Goal: Task Accomplishment & Management: Complete application form

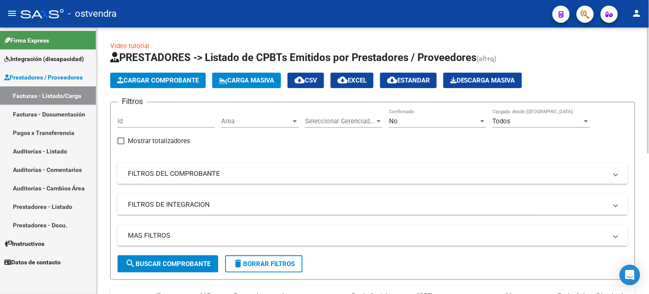
click at [191, 74] on button "Cargar Comprobante" at bounding box center [158, 80] width 96 height 15
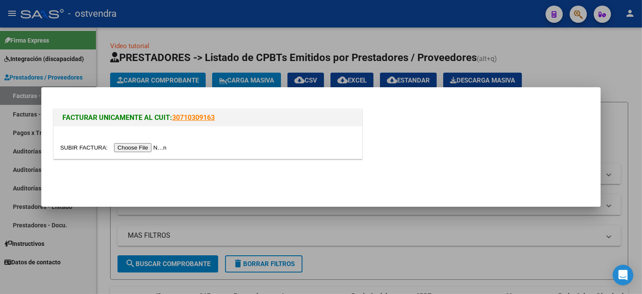
click at [137, 147] on input "file" at bounding box center [114, 147] width 109 height 9
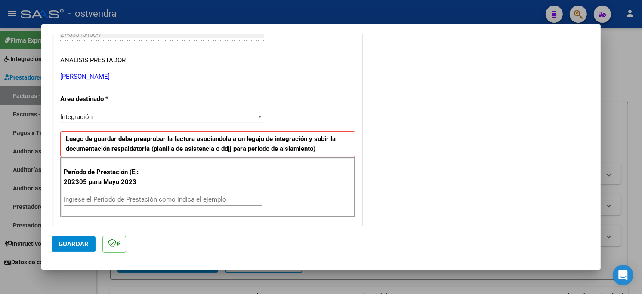
scroll to position [191, 0]
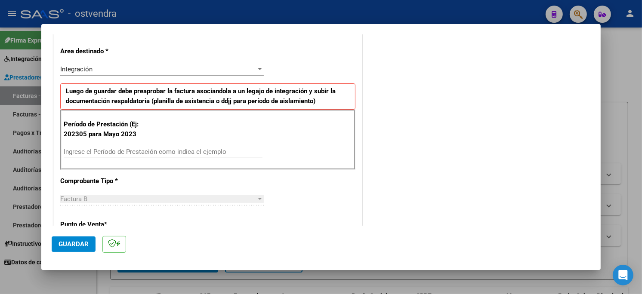
click at [134, 151] on input "Ingrese el Período de Prestación como indica el ejemplo" at bounding box center [163, 152] width 199 height 8
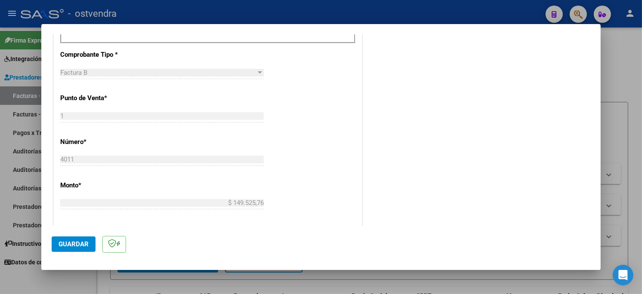
scroll to position [334, 0]
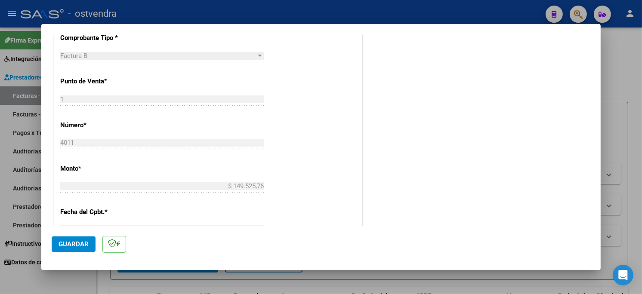
type input "202506"
click at [83, 244] on span "Guardar" at bounding box center [74, 245] width 30 height 8
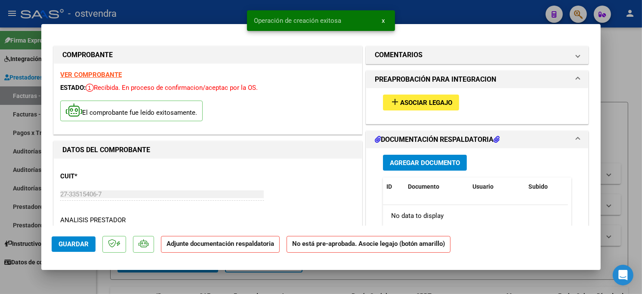
click at [439, 99] on span "Asociar Legajo" at bounding box center [426, 103] width 52 height 8
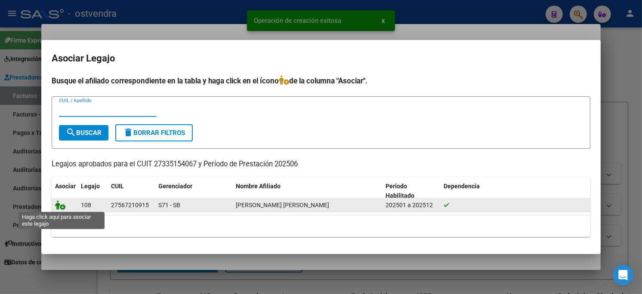
click at [59, 203] on icon at bounding box center [60, 205] width 10 height 9
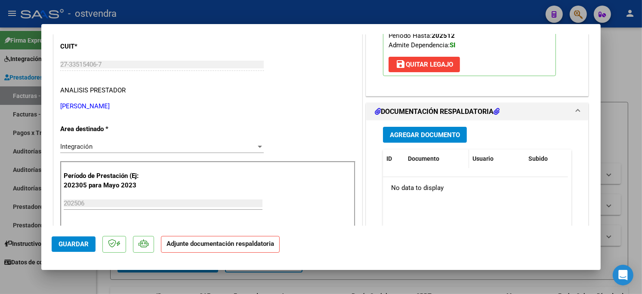
scroll to position [143, 0]
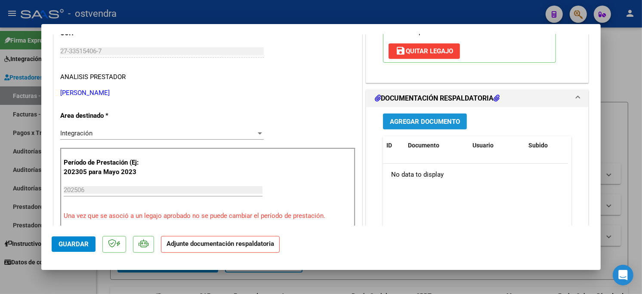
click at [429, 127] on button "Agregar Documento" at bounding box center [425, 122] width 84 height 16
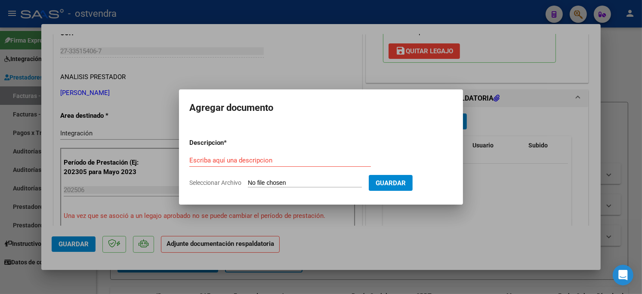
click at [276, 181] on input "Seleccionar Archivo" at bounding box center [305, 183] width 114 height 8
type input "C:\fakepath\ASISTENCIA B-1-4011.pdf"
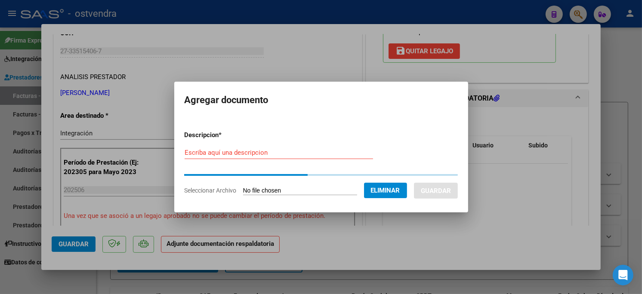
click at [272, 156] on input "Escriba aquí una descripcion" at bounding box center [279, 153] width 188 height 8
click at [265, 149] on input "Escriba aquí una descripcion" at bounding box center [279, 153] width 188 height 8
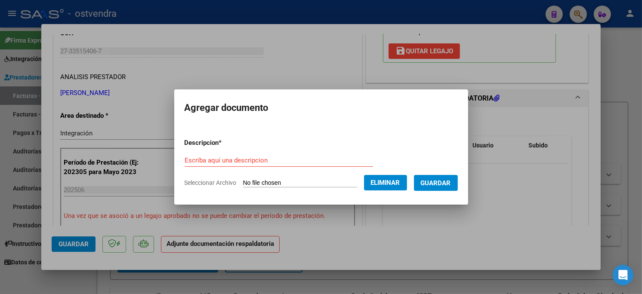
click at [265, 152] on form "Descripcion * Escriba aquí una descripcion Seleccionar Archivo Eliminar Guardar" at bounding box center [321, 163] width 273 height 63
click at [264, 158] on input "Escriba aquí una descripcion" at bounding box center [279, 161] width 188 height 8
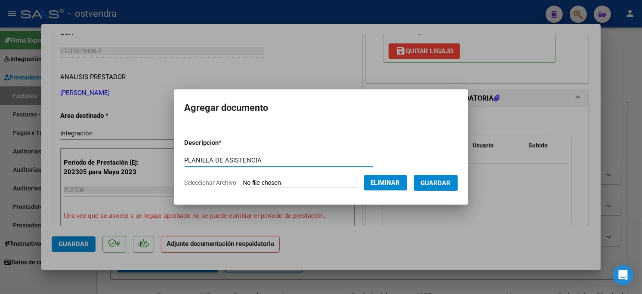
type input "PLANILLA DE ASISTENCIA"
click at [438, 184] on span "Guardar" at bounding box center [436, 183] width 30 height 8
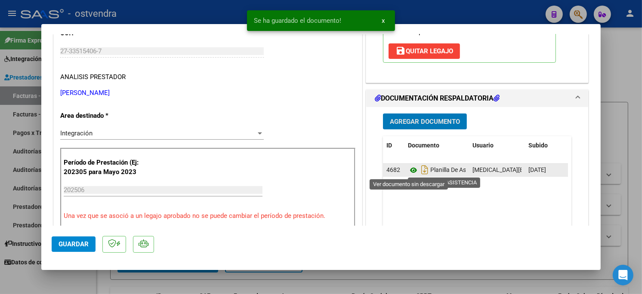
click at [411, 169] on icon at bounding box center [413, 170] width 11 height 10
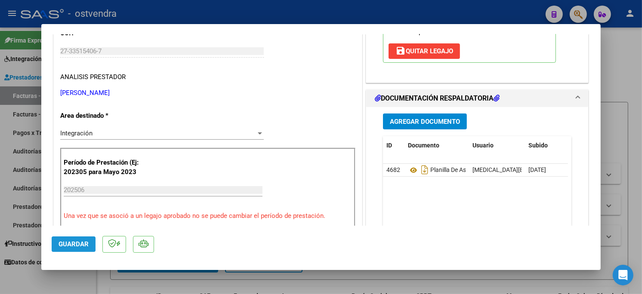
click at [63, 244] on span "Guardar" at bounding box center [74, 245] width 30 height 8
click at [170, 15] on div at bounding box center [321, 147] width 642 height 294
type input "$ 0,00"
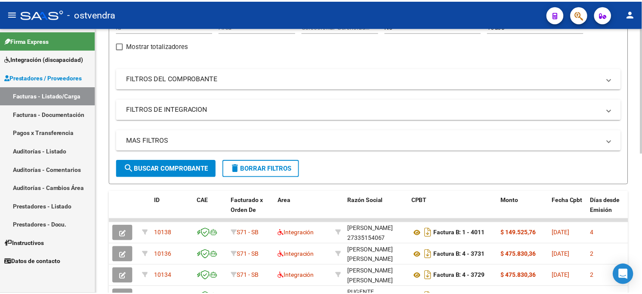
scroll to position [0, 0]
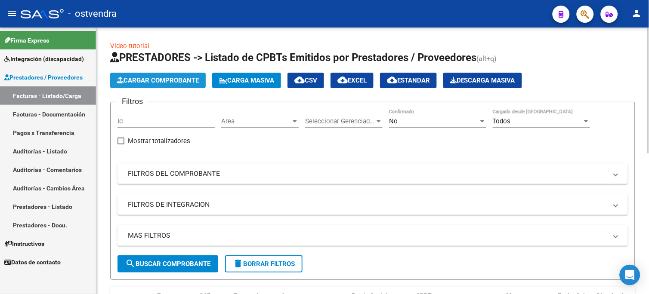
click at [182, 84] on button "Cargar Comprobante" at bounding box center [158, 80] width 96 height 15
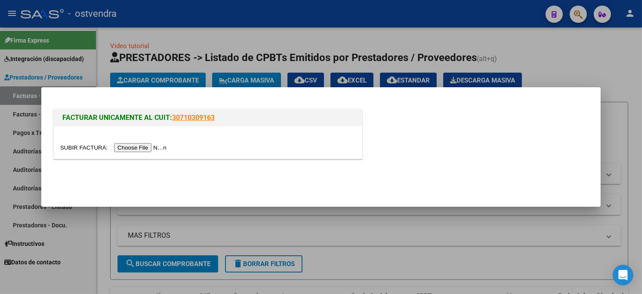
click at [144, 147] on input "file" at bounding box center [114, 147] width 109 height 9
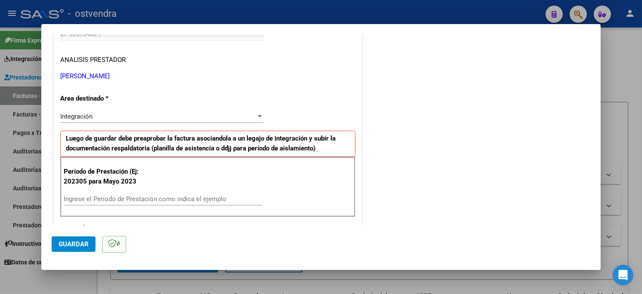
scroll to position [191, 0]
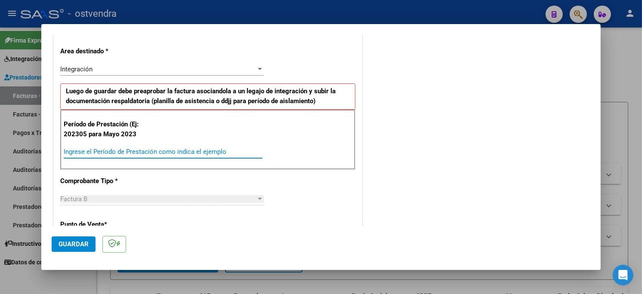
click at [130, 155] on input "Ingrese el Período de Prestación como indica el ejemplo" at bounding box center [163, 152] width 199 height 8
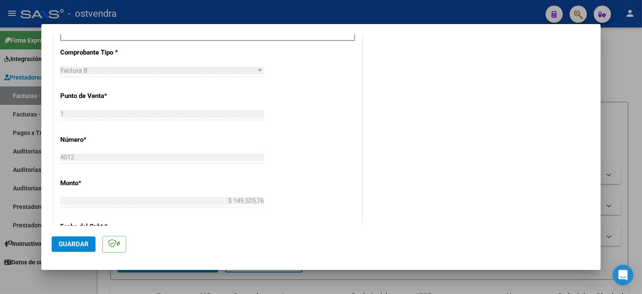
scroll to position [334, 0]
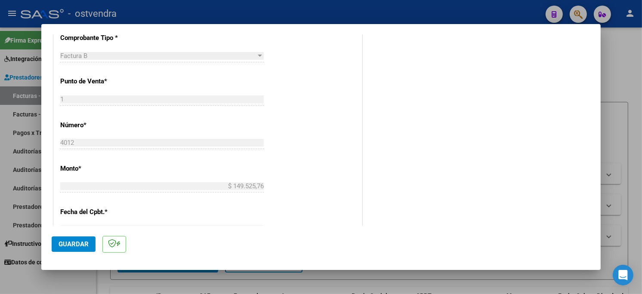
type input "202507"
click at [74, 239] on button "Guardar" at bounding box center [74, 244] width 44 height 15
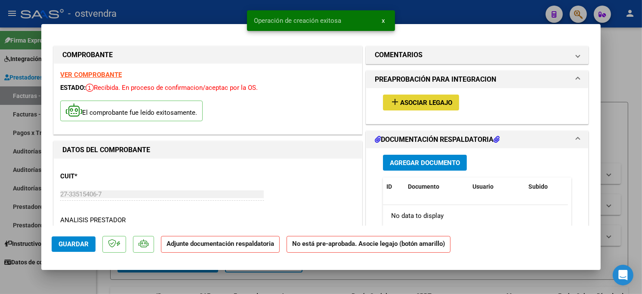
click at [432, 105] on span "Asociar Legajo" at bounding box center [426, 103] width 52 height 8
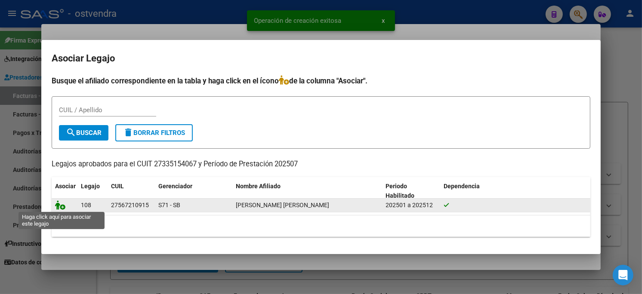
click at [61, 205] on icon at bounding box center [60, 205] width 10 height 9
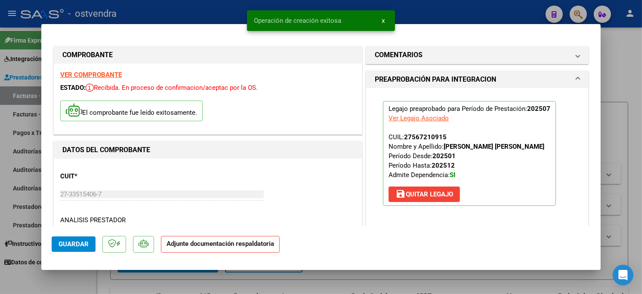
scroll to position [96, 0]
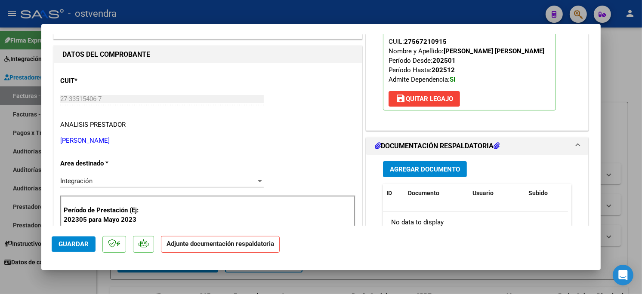
click at [449, 170] on span "Agregar Documento" at bounding box center [425, 170] width 70 height 8
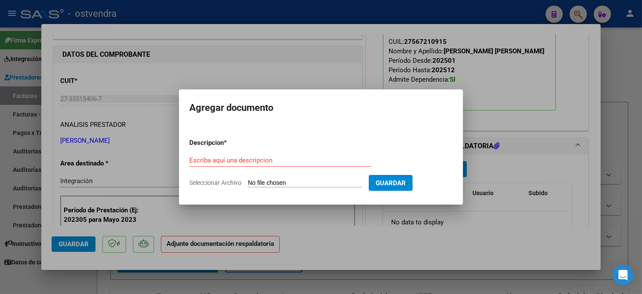
click at [298, 180] on input "Seleccionar Archivo" at bounding box center [305, 183] width 114 height 8
type input "C:\fakepath\ASISTENCIA B-1-4012.pdf"
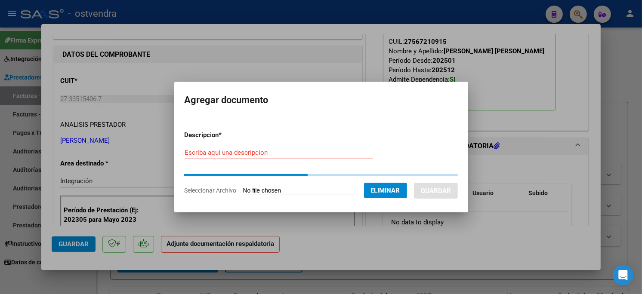
click at [261, 157] on div "Escriba aquí una descripcion" at bounding box center [279, 152] width 188 height 13
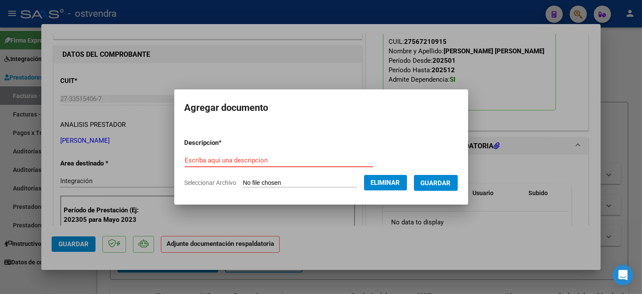
click at [259, 160] on input "Escriba aquí una descripcion" at bounding box center [279, 161] width 188 height 8
click at [263, 157] on input "Escriba aquí una descripcion" at bounding box center [279, 161] width 188 height 8
click at [287, 157] on input "Escriba aquí una descripcion" at bounding box center [279, 161] width 188 height 8
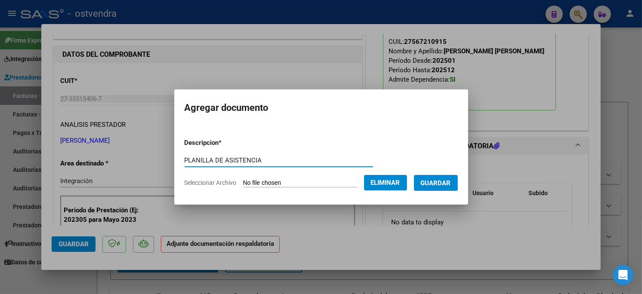
type input "PLANILLA DE ASISTENCIA"
click at [432, 188] on button "Guardar" at bounding box center [436, 183] width 44 height 16
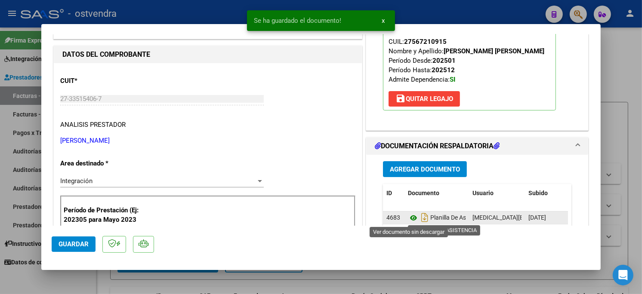
click at [411, 216] on icon at bounding box center [413, 218] width 11 height 10
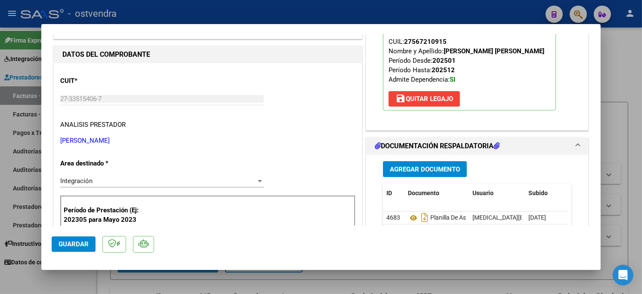
click at [87, 247] on span "Guardar" at bounding box center [74, 245] width 30 height 8
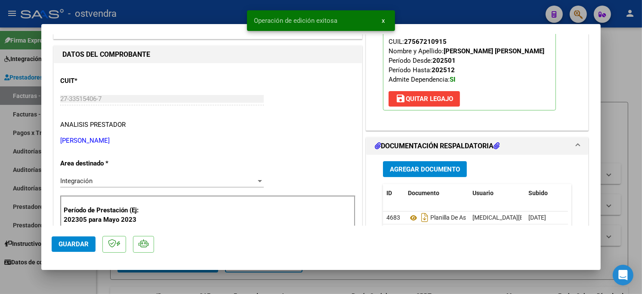
click at [155, 13] on div at bounding box center [321, 147] width 642 height 294
type input "$ 0,00"
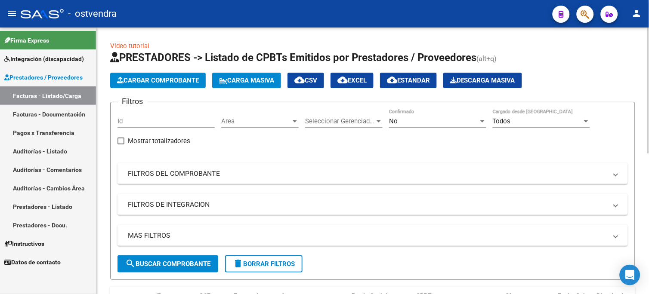
click at [182, 78] on span "Cargar Comprobante" at bounding box center [158, 81] width 82 height 8
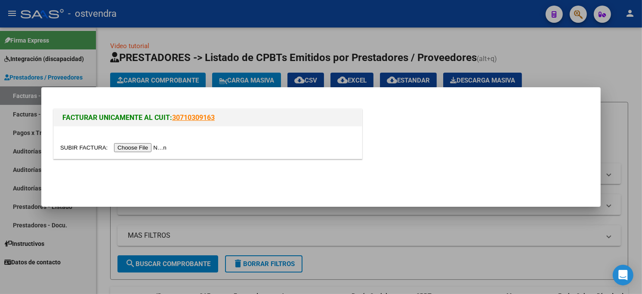
click at [145, 151] on input "file" at bounding box center [114, 147] width 109 height 9
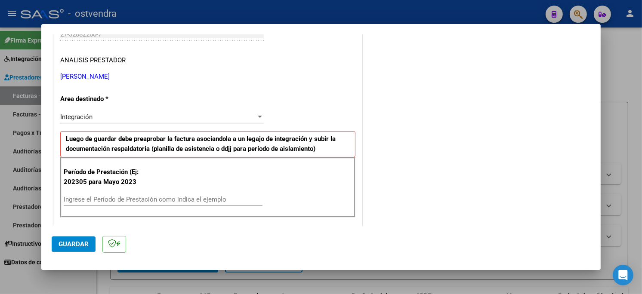
scroll to position [191, 0]
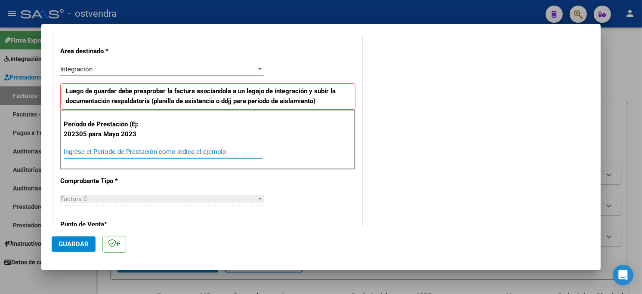
click at [131, 152] on input "Ingrese el Período de Prestación como indica el ejemplo" at bounding box center [163, 152] width 199 height 8
type input "202507"
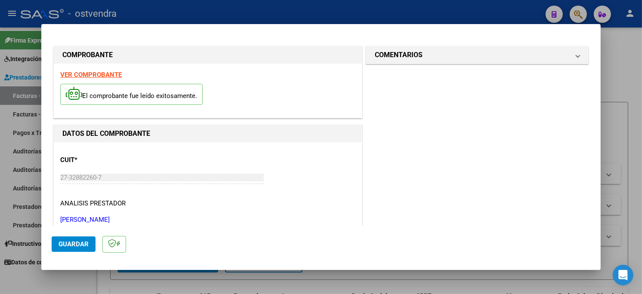
scroll to position [0, 0]
click at [82, 247] on span "Guardar" at bounding box center [74, 245] width 30 height 8
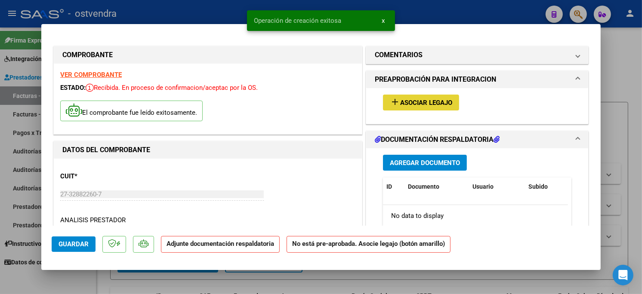
click at [405, 105] on span "Asociar Legajo" at bounding box center [426, 103] width 52 height 8
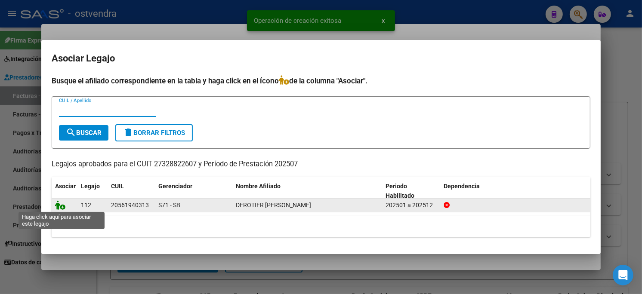
click at [58, 207] on icon at bounding box center [60, 205] width 10 height 9
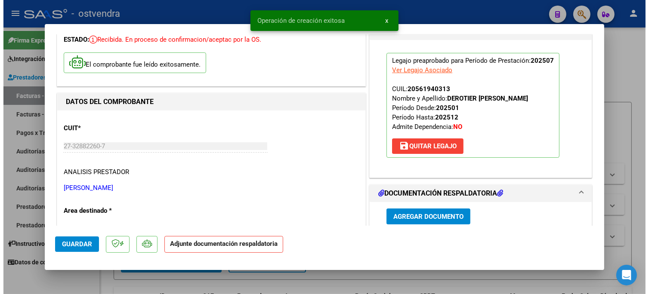
scroll to position [96, 0]
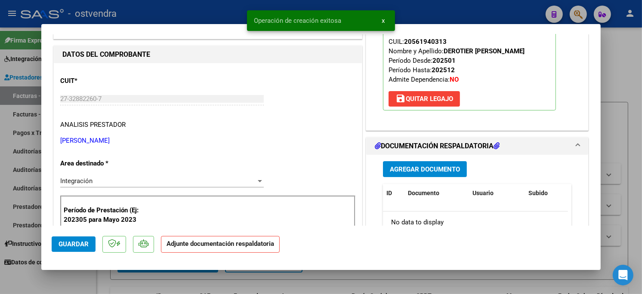
click at [441, 161] on button "Agregar Documento" at bounding box center [425, 169] width 84 height 16
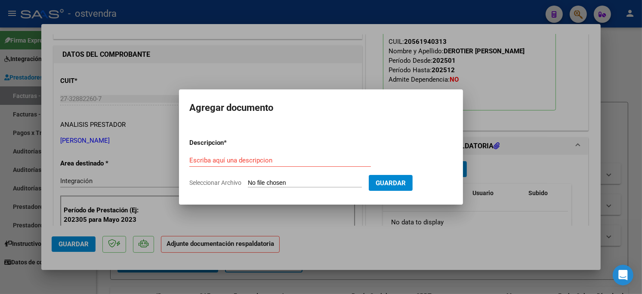
click at [310, 179] on app-file-uploader "Seleccionar Archivo" at bounding box center [278, 183] width 179 height 8
click at [304, 187] on input "Seleccionar Archivo" at bounding box center [305, 183] width 114 height 8
type input "C:\fakepath\ASISTENCIA C-3-526.pdf"
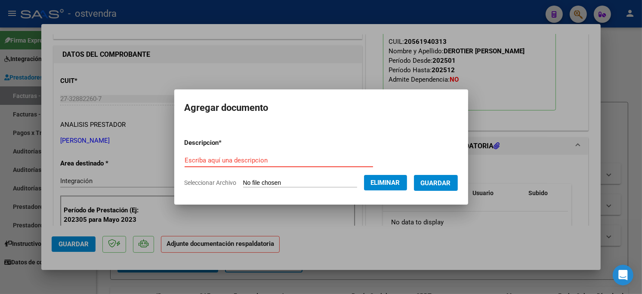
click at [259, 161] on input "Escriba aquí una descripcion" at bounding box center [279, 161] width 188 height 8
click at [264, 157] on input "Escriba aquí una descripcion" at bounding box center [279, 161] width 188 height 8
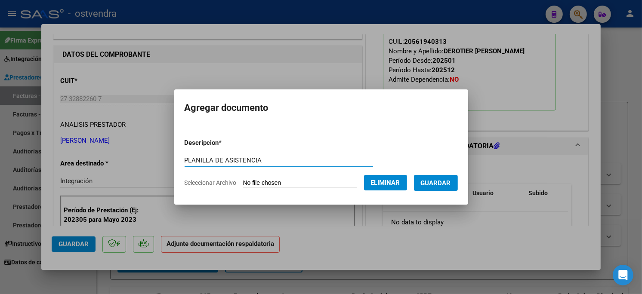
type input "PLANILLA DE ASISTENCIA"
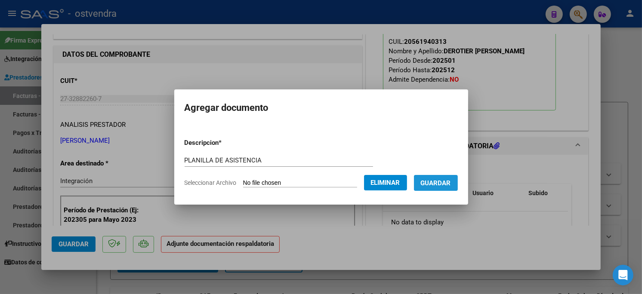
click at [439, 182] on span "Guardar" at bounding box center [436, 183] width 30 height 8
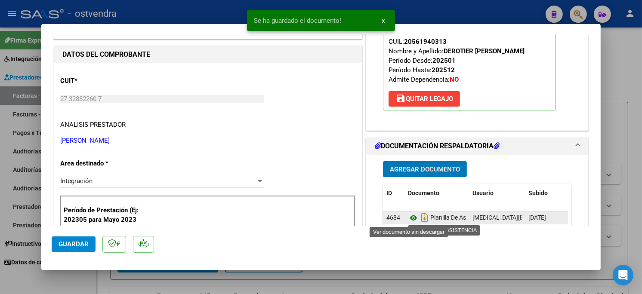
click at [409, 216] on icon at bounding box center [413, 218] width 11 height 10
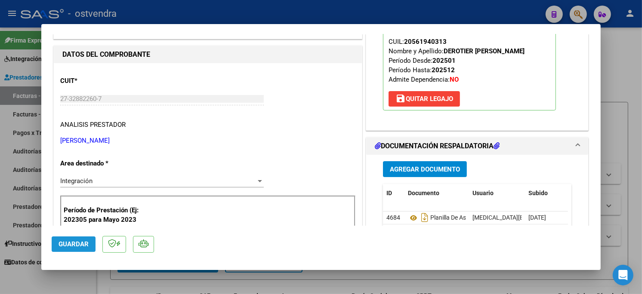
click at [63, 246] on span "Guardar" at bounding box center [74, 245] width 30 height 8
click at [185, 17] on div at bounding box center [321, 147] width 642 height 294
type input "$ 0,00"
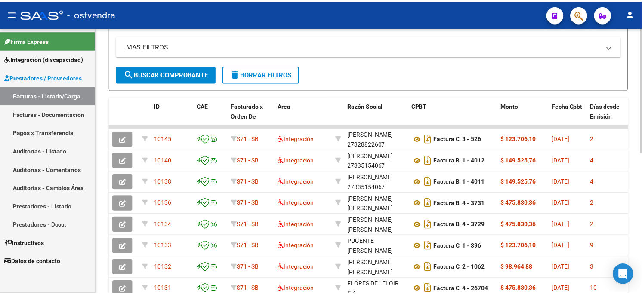
scroll to position [191, 0]
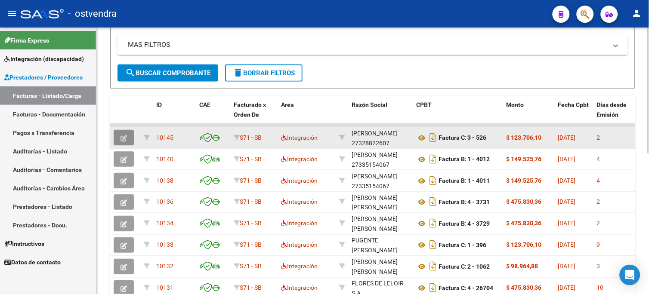
click at [120, 140] on icon "button" at bounding box center [123, 138] width 6 height 6
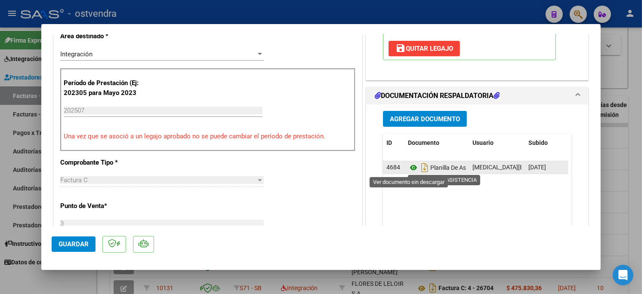
click at [408, 166] on icon at bounding box center [413, 168] width 11 height 10
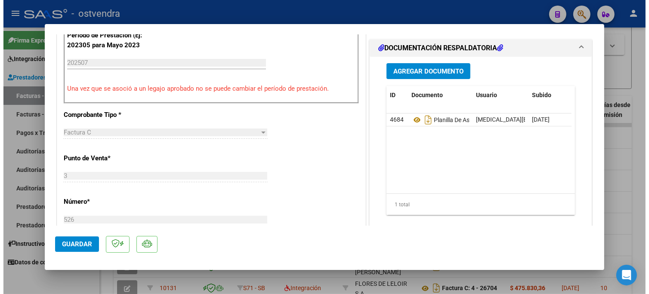
scroll to position [287, 0]
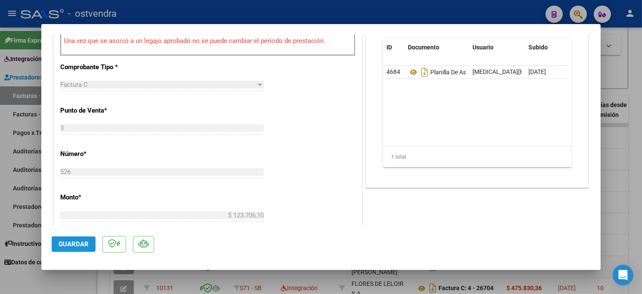
click at [71, 244] on span "Guardar" at bounding box center [74, 245] width 30 height 8
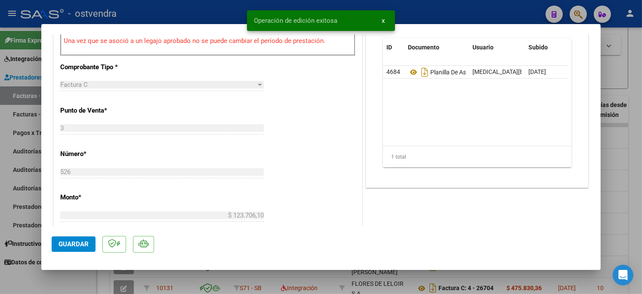
click at [179, 5] on div at bounding box center [321, 147] width 642 height 294
type input "$ 0,00"
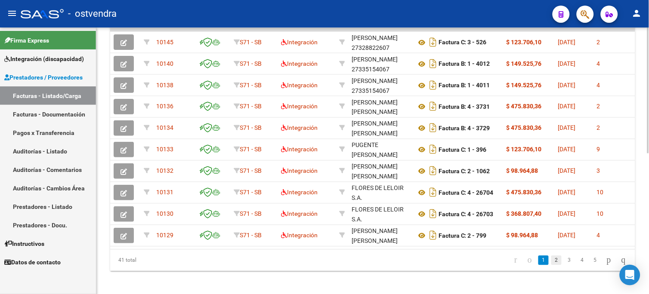
click at [551, 265] on link "2" at bounding box center [556, 260] width 10 height 9
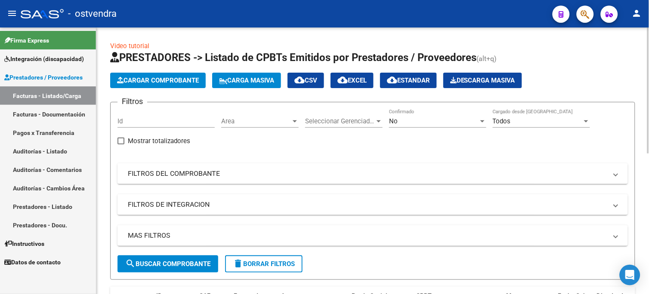
scroll to position [96, 0]
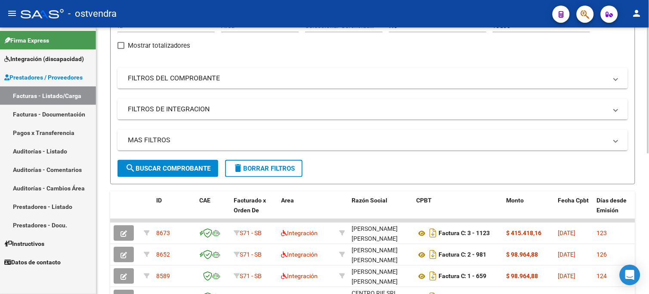
click at [197, 171] on span "search Buscar Comprobante" at bounding box center [167, 169] width 85 height 8
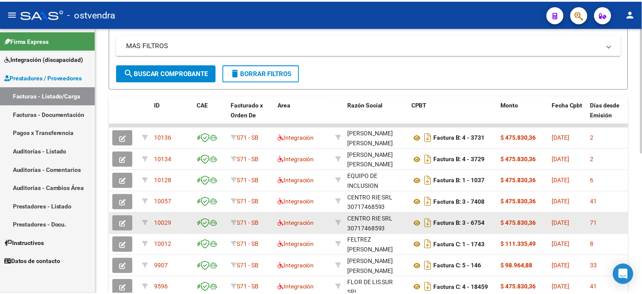
scroll to position [0, 0]
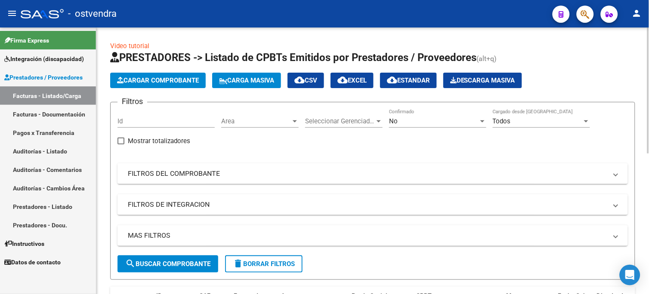
click at [169, 83] on span "Cargar Comprobante" at bounding box center [158, 81] width 82 height 8
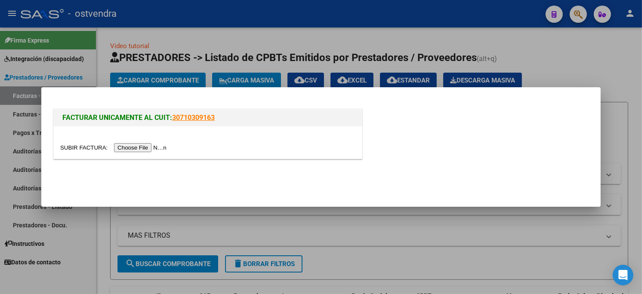
click at [149, 147] on input "file" at bounding box center [114, 147] width 109 height 9
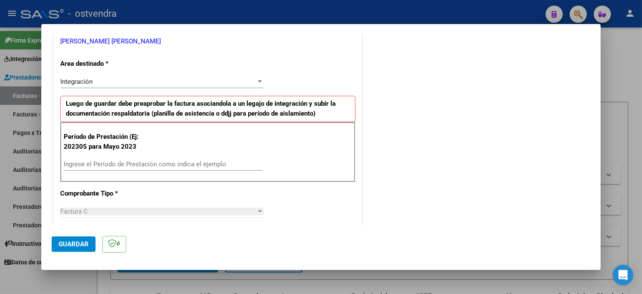
scroll to position [191, 0]
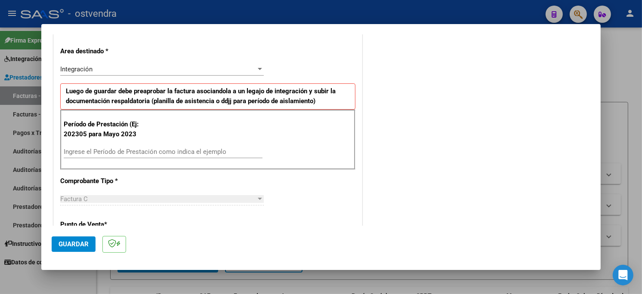
click at [133, 153] on input "Ingrese el Período de Prestación como indica el ejemplo" at bounding box center [163, 152] width 199 height 8
type input "202507"
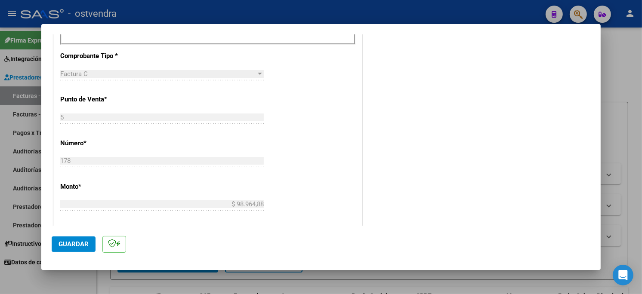
scroll to position [334, 0]
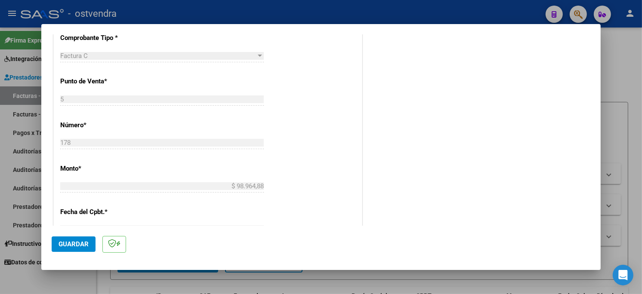
click at [82, 245] on span "Guardar" at bounding box center [74, 245] width 30 height 8
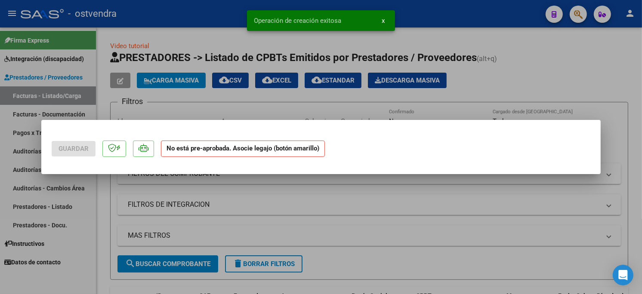
scroll to position [0, 0]
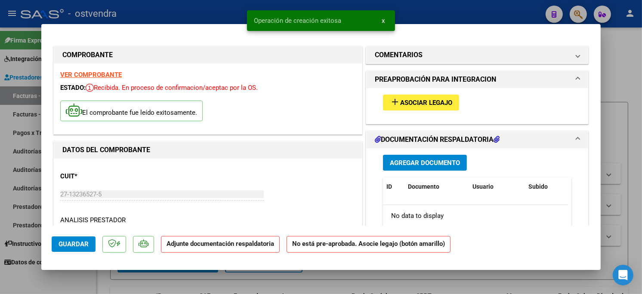
click at [414, 108] on button "add Asociar Legajo" at bounding box center [421, 103] width 76 height 16
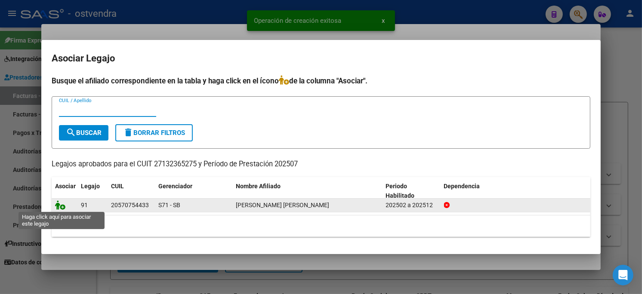
click at [59, 208] on icon at bounding box center [60, 205] width 10 height 9
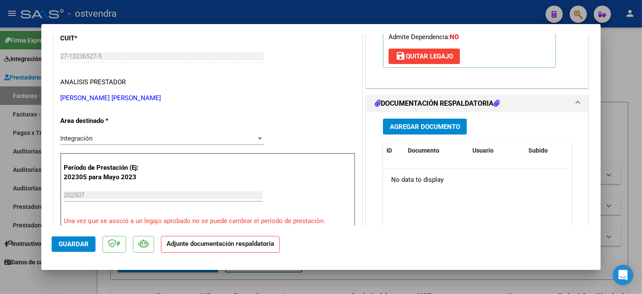
scroll to position [143, 0]
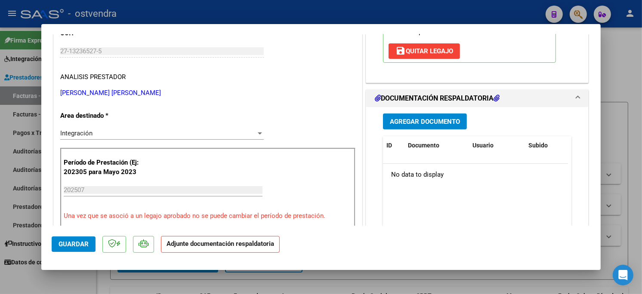
click at [437, 124] on span "Agregar Documento" at bounding box center [425, 122] width 70 height 8
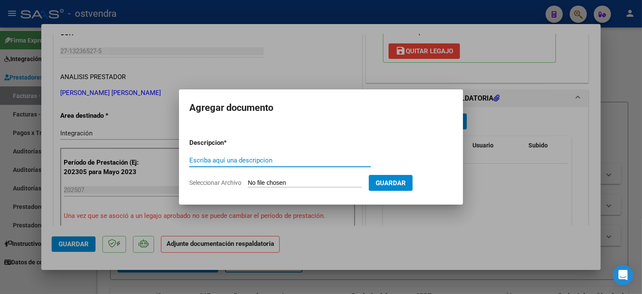
click at [311, 180] on input "Seleccionar Archivo" at bounding box center [305, 183] width 114 height 8
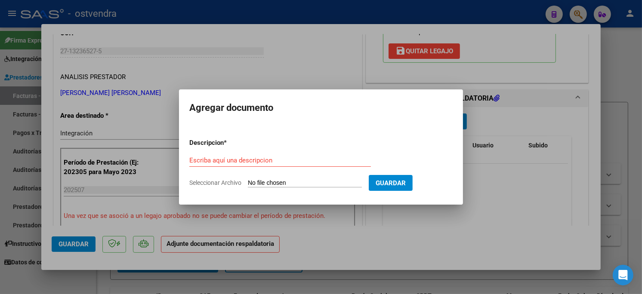
type input "C:\fakepath\ASISTENCIA C-5-178.pdf"
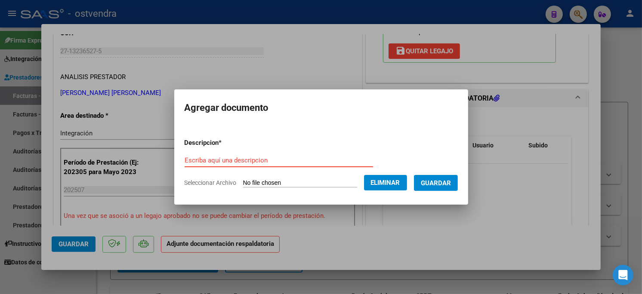
click at [269, 151] on form "Descripcion * Escriba aquí una descripcion Seleccionar Archivo Eliminar Guardar" at bounding box center [321, 163] width 273 height 63
click at [268, 151] on form "Descripcion * Escriba aquí una descripcion Seleccionar Archivo Eliminar Guardar" at bounding box center [321, 163] width 273 height 63
click at [267, 165] on div "Escriba aquí una descripcion" at bounding box center [279, 160] width 188 height 13
click at [267, 162] on input "Escriba aquí una descripcion" at bounding box center [279, 161] width 188 height 8
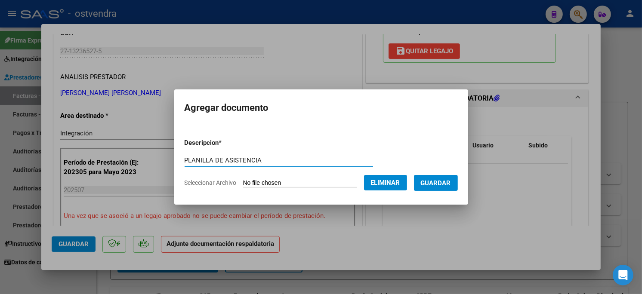
type input "PLANILLA DE ASISTENCIA"
click at [436, 189] on button "Guardar" at bounding box center [436, 183] width 44 height 16
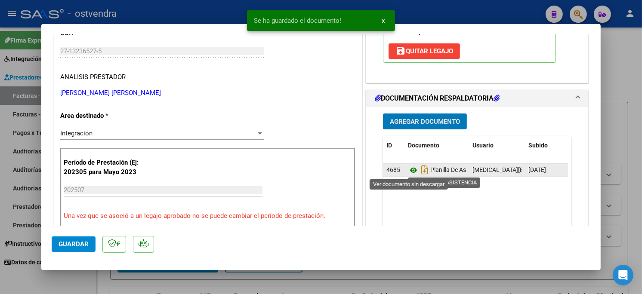
click at [408, 169] on icon at bounding box center [413, 170] width 11 height 10
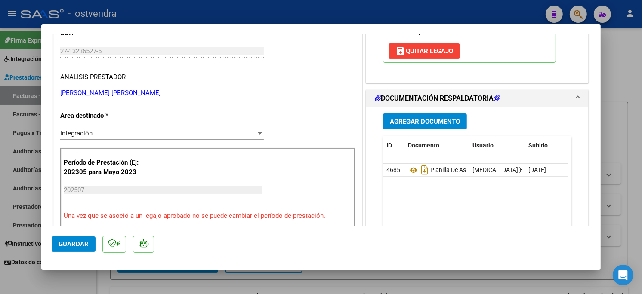
click at [70, 244] on span "Guardar" at bounding box center [74, 245] width 30 height 8
click at [148, 10] on div at bounding box center [321, 147] width 642 height 294
type input "$ 0,00"
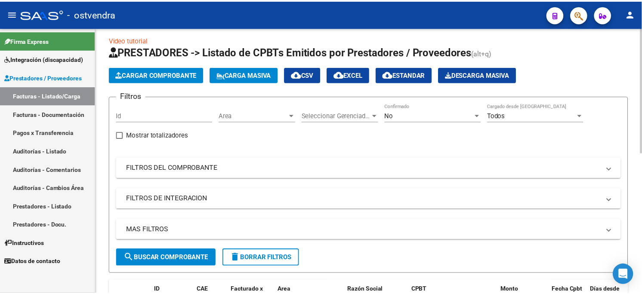
scroll to position [0, 0]
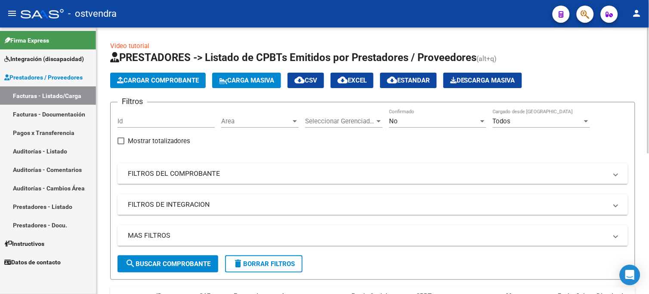
click at [187, 81] on span "Cargar Comprobante" at bounding box center [158, 81] width 82 height 8
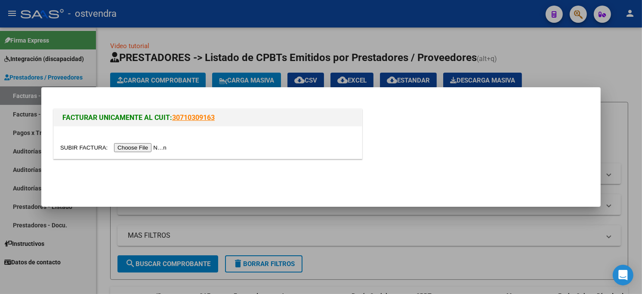
click at [139, 147] on input "file" at bounding box center [114, 147] width 109 height 9
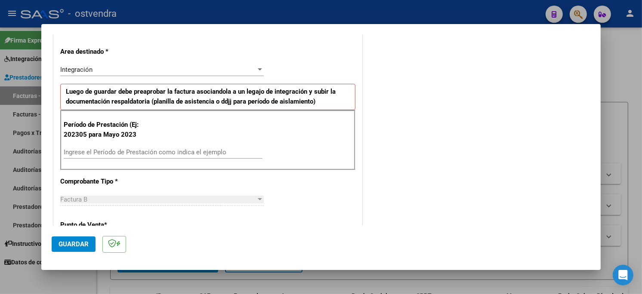
scroll to position [191, 0]
click at [164, 152] on input "Ingrese el Período de Prestación como indica el ejemplo" at bounding box center [163, 152] width 199 height 8
type input "202507"
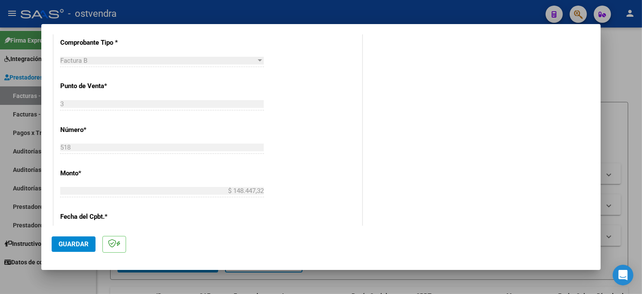
scroll to position [334, 0]
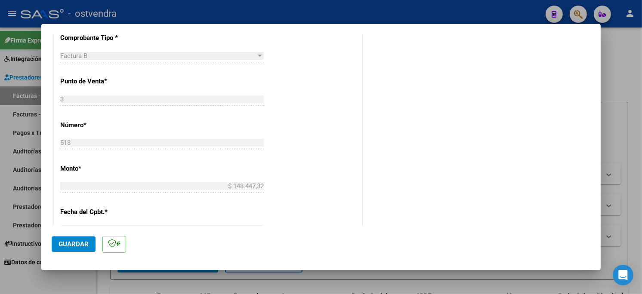
click at [73, 242] on span "Guardar" at bounding box center [74, 245] width 30 height 8
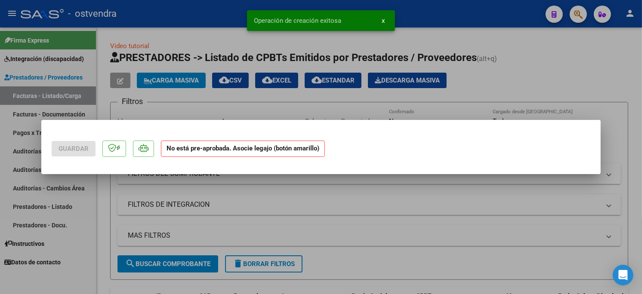
scroll to position [0, 0]
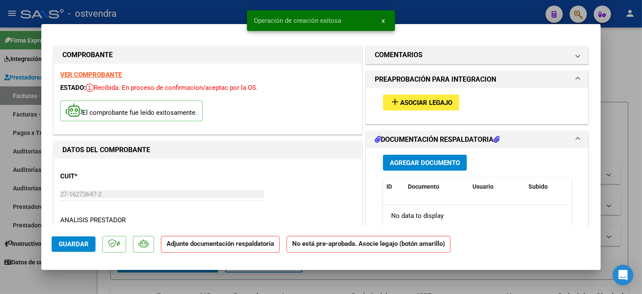
click at [445, 96] on button "add Asociar Legajo" at bounding box center [421, 103] width 76 height 16
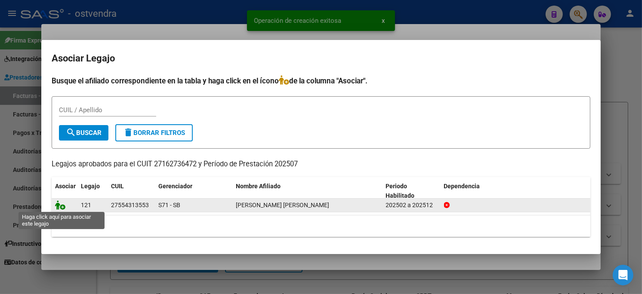
click at [57, 209] on icon at bounding box center [60, 205] width 10 height 9
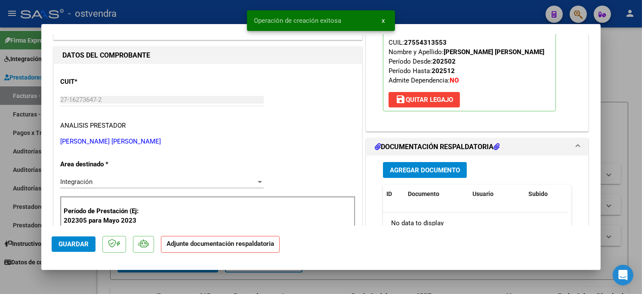
scroll to position [96, 0]
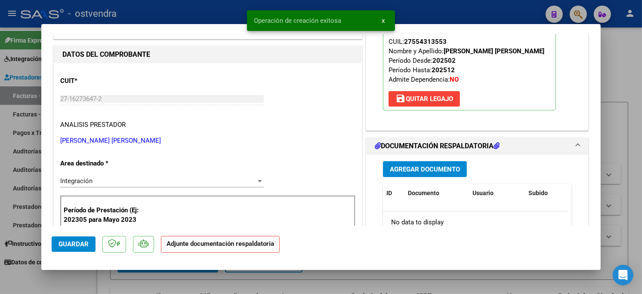
click at [441, 167] on span "Agregar Documento" at bounding box center [425, 170] width 70 height 8
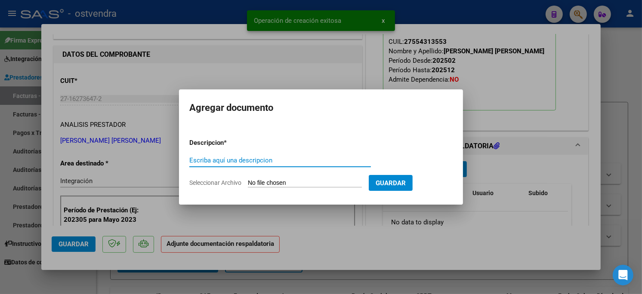
click at [301, 180] on input "Seleccionar Archivo" at bounding box center [305, 183] width 114 height 8
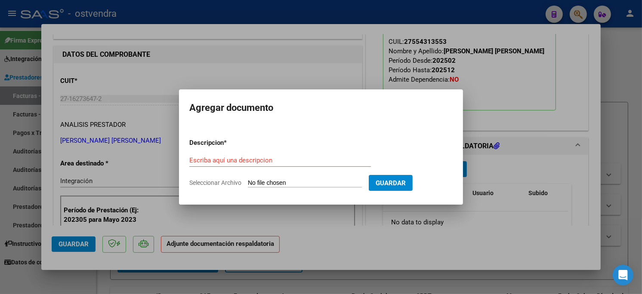
type input "C:\fakepath\ASISTENCIA B-3-518.pdf"
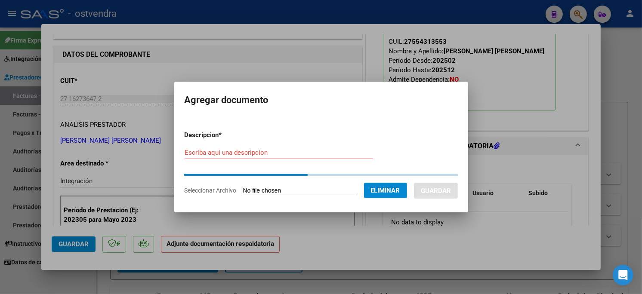
click at [240, 153] on input "Escriba aquí una descripcion" at bounding box center [279, 153] width 188 height 8
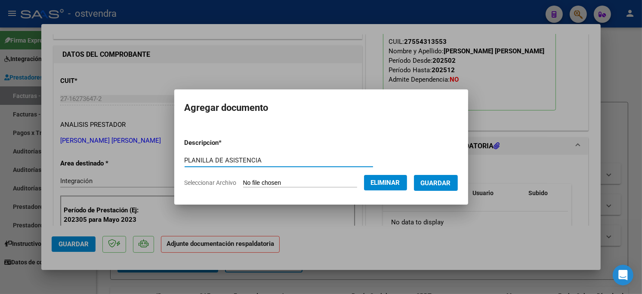
type input "PLANILLA DE ASISTENCIA"
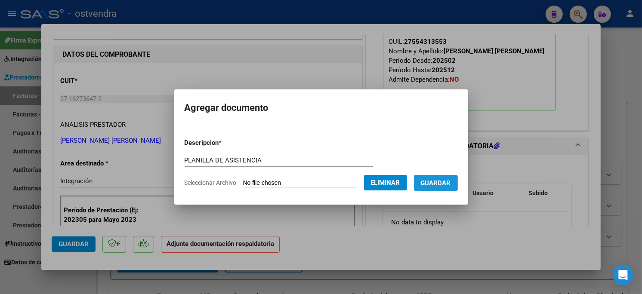
click at [426, 184] on span "Guardar" at bounding box center [436, 183] width 30 height 8
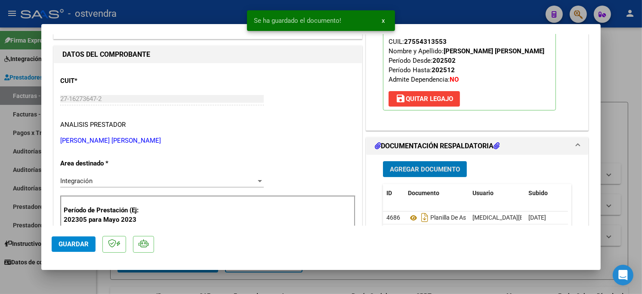
scroll to position [143, 0]
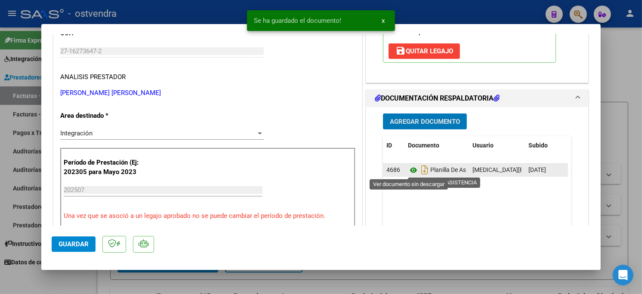
click at [409, 171] on icon at bounding box center [413, 170] width 11 height 10
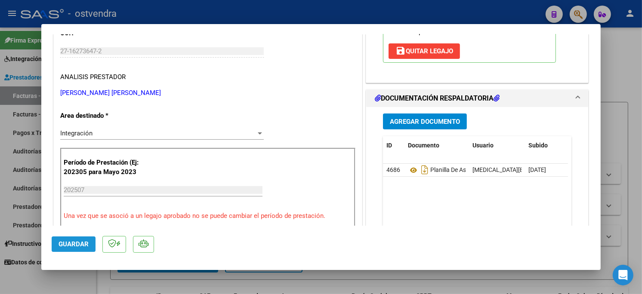
click at [70, 238] on button "Guardar" at bounding box center [74, 244] width 44 height 15
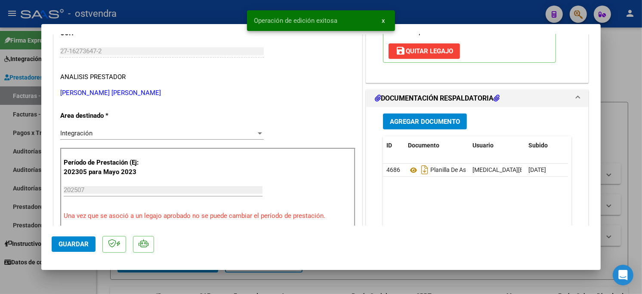
click at [163, 13] on div at bounding box center [321, 147] width 642 height 294
type input "$ 0,00"
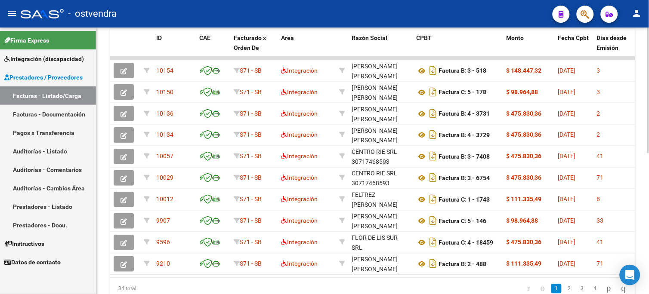
scroll to position [270, 0]
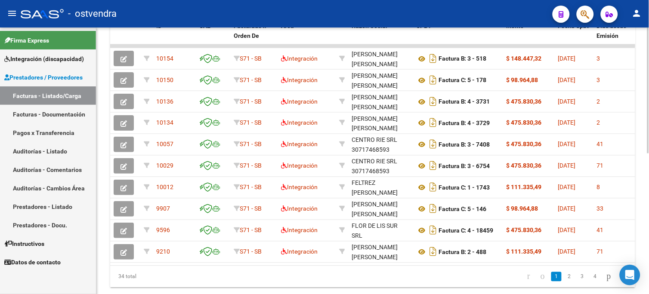
click at [648, 240] on html "menu - ostvendra person Firma Express Integración (discapacidad) Certificado Di…" at bounding box center [324, 147] width 649 height 294
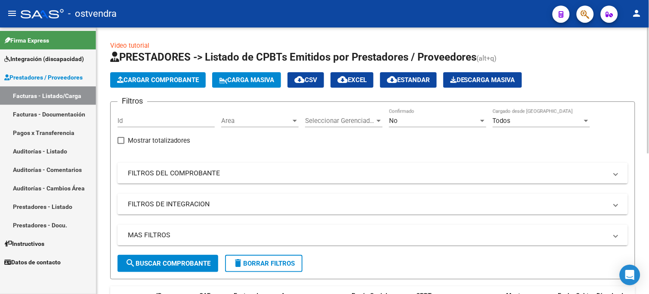
scroll to position [0, 0]
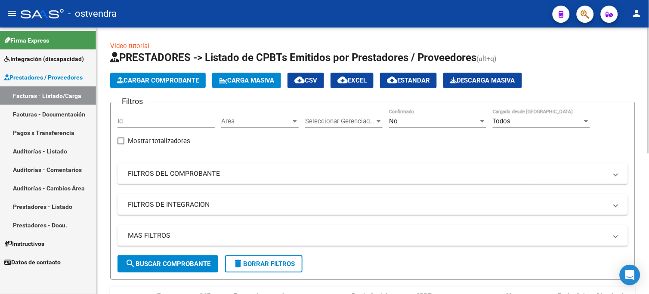
click at [648, 29] on html "menu - ostvendra person Firma Express Integración (discapacidad) Certificado Di…" at bounding box center [324, 147] width 649 height 294
click at [648, 90] on html "menu - ostvendra person Firma Express Integración (discapacidad) Certificado Di…" at bounding box center [324, 147] width 649 height 294
click at [194, 80] on span "Cargar Comprobante" at bounding box center [158, 81] width 82 height 8
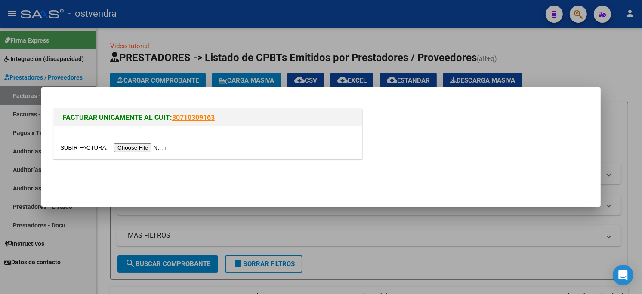
click at [149, 148] on input "file" at bounding box center [114, 147] width 109 height 9
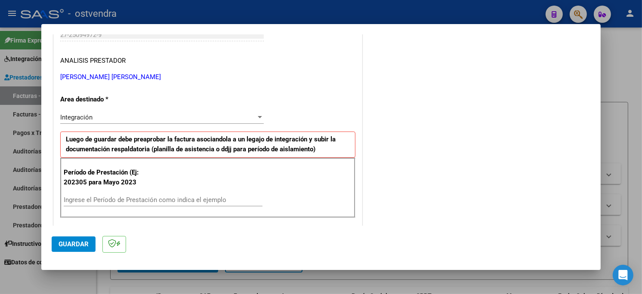
scroll to position [143, 0]
click at [132, 200] on input "Ingrese el Período de Prestación como indica el ejemplo" at bounding box center [163, 200] width 199 height 8
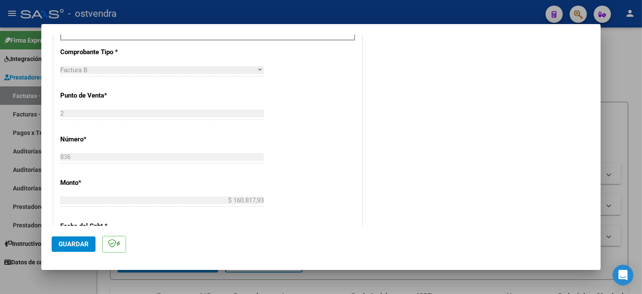
scroll to position [334, 0]
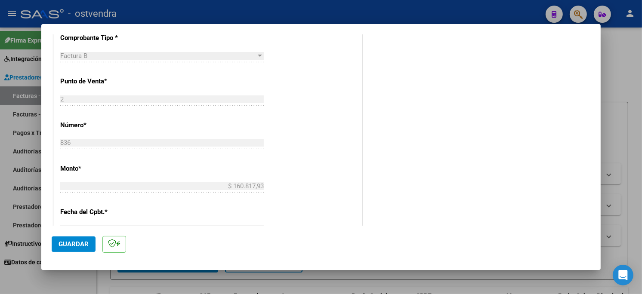
type input "202507"
click at [85, 244] on span "Guardar" at bounding box center [74, 245] width 30 height 8
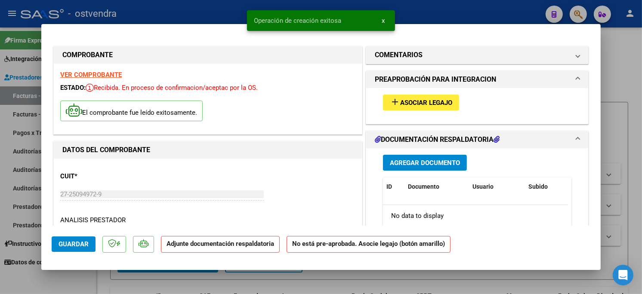
click at [429, 109] on button "add Asociar Legajo" at bounding box center [421, 103] width 76 height 16
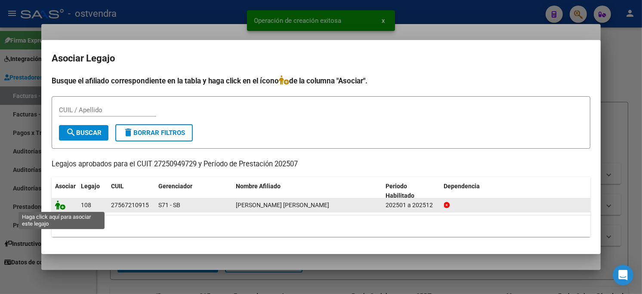
click at [62, 207] on icon at bounding box center [60, 205] width 10 height 9
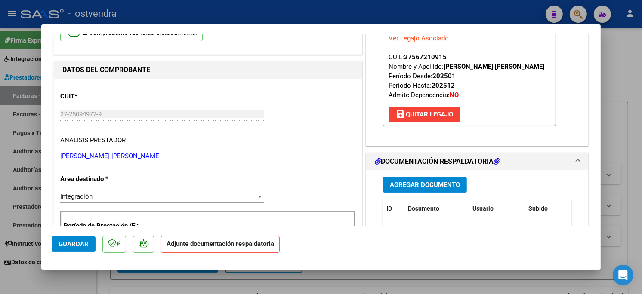
scroll to position [96, 0]
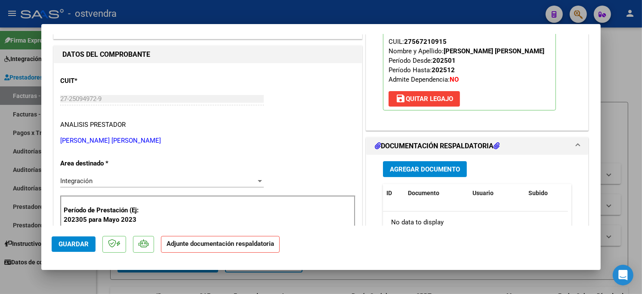
click at [457, 167] on button "Agregar Documento" at bounding box center [425, 169] width 84 height 16
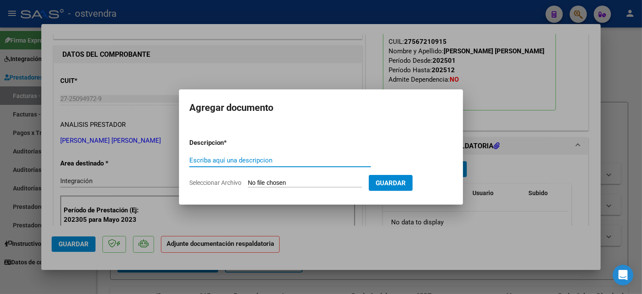
click at [287, 184] on input "Seleccionar Archivo" at bounding box center [305, 183] width 114 height 8
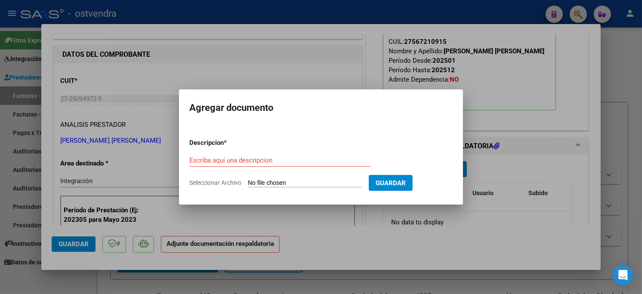
type input "C:\fakepath\ASISTENCIA B-2-836.pdf"
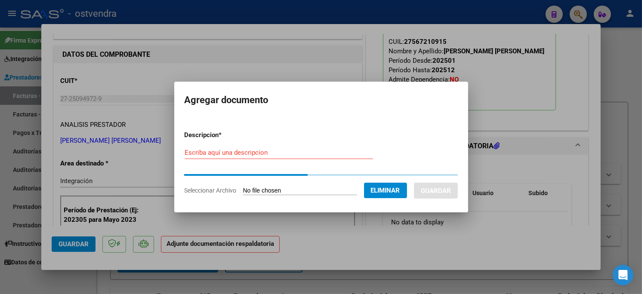
click at [266, 155] on input "Escriba aquí una descripcion" at bounding box center [279, 153] width 188 height 8
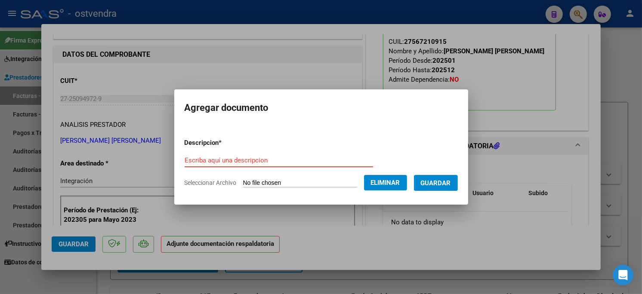
click at [272, 161] on input "Escriba aquí una descripcion" at bounding box center [279, 161] width 188 height 8
click at [272, 163] on input "Escriba aquí una descripcion" at bounding box center [279, 161] width 188 height 8
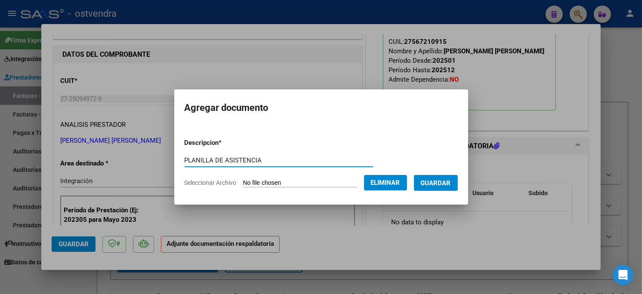
type input "PLANILLA DE ASISTENCIA"
click at [450, 182] on span "Guardar" at bounding box center [436, 183] width 30 height 8
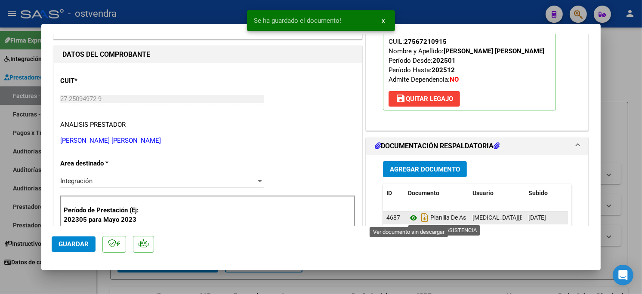
click at [411, 217] on icon at bounding box center [413, 218] width 11 height 10
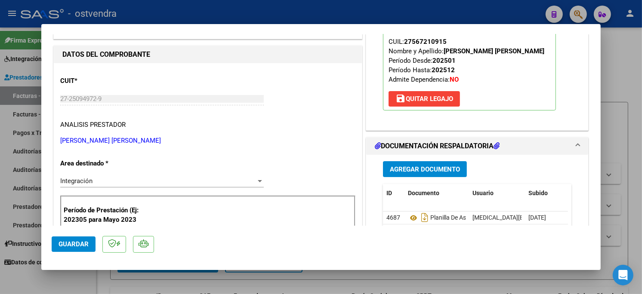
scroll to position [143, 0]
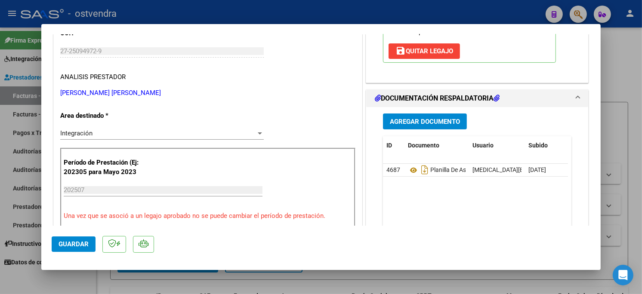
click at [84, 244] on span "Guardar" at bounding box center [74, 245] width 30 height 8
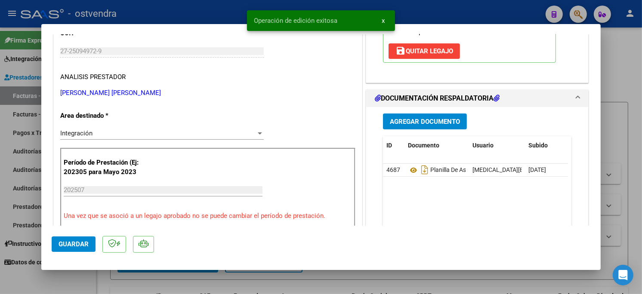
click at [166, 11] on div at bounding box center [321, 147] width 642 height 294
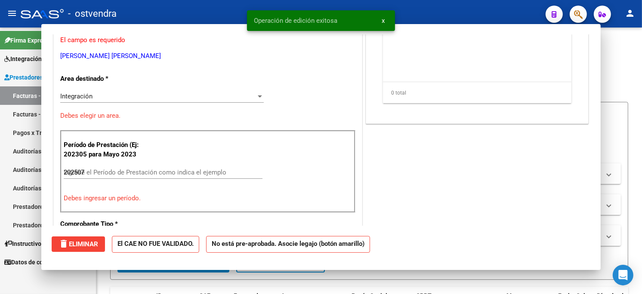
type input "$ 0,00"
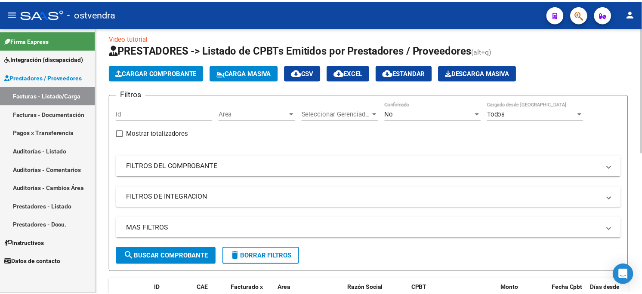
scroll to position [0, 0]
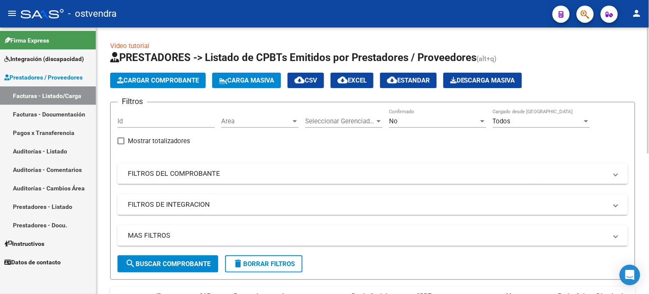
click at [182, 71] on app-list-header "PRESTADORES -> Listado de CPBTs Emitidos por Prestadores / Proveedores (alt+q) …" at bounding box center [372, 165] width 525 height 229
click at [179, 82] on span "Cargar Comprobante" at bounding box center [158, 81] width 82 height 8
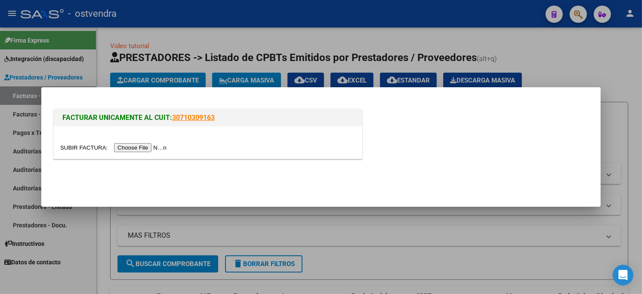
click at [145, 145] on input "file" at bounding box center [114, 147] width 109 height 9
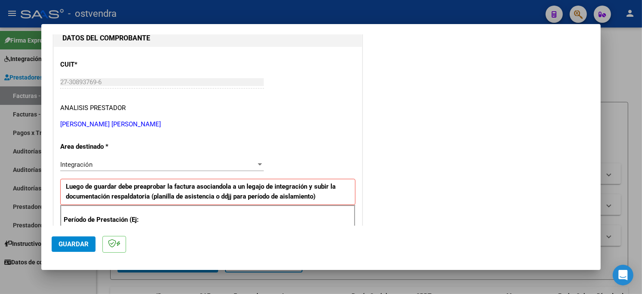
scroll to position [143, 0]
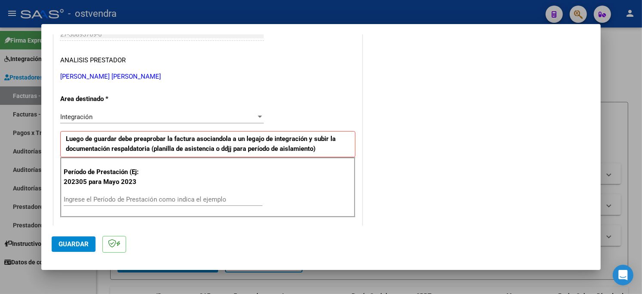
click at [147, 201] on input "Ingrese el Período de Prestación como indica el ejemplo" at bounding box center [163, 200] width 199 height 8
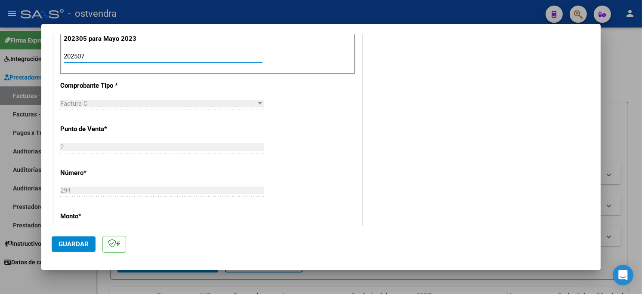
scroll to position [334, 0]
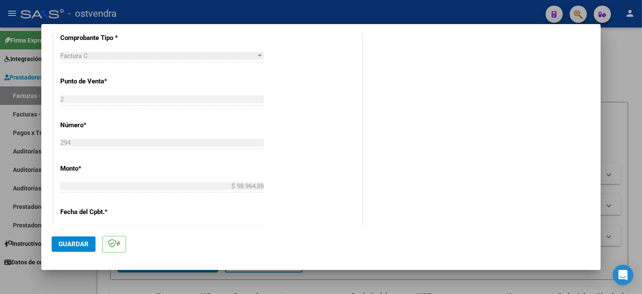
type input "202507"
click at [80, 243] on span "Guardar" at bounding box center [74, 245] width 30 height 8
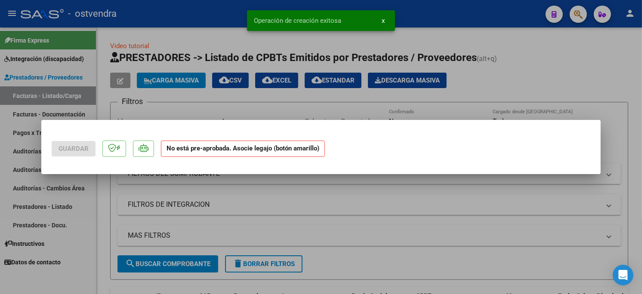
scroll to position [0, 0]
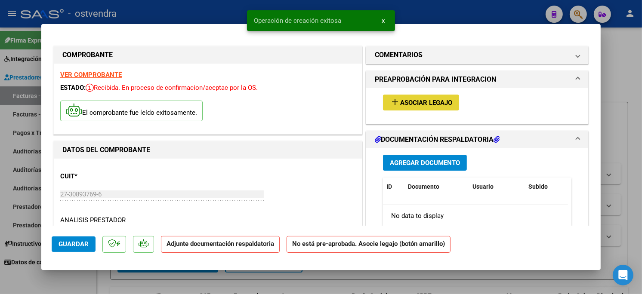
click at [419, 108] on button "add Asociar Legajo" at bounding box center [421, 103] width 76 height 16
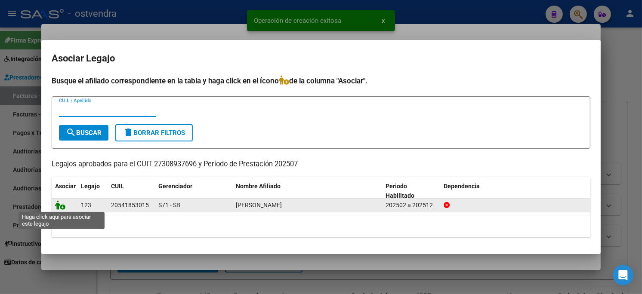
click at [56, 207] on icon at bounding box center [60, 205] width 10 height 9
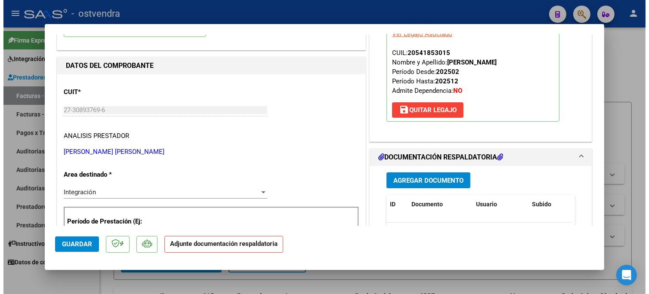
scroll to position [96, 0]
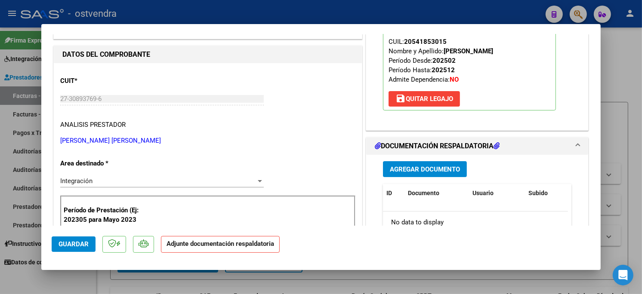
click at [425, 164] on button "Agregar Documento" at bounding box center [425, 169] width 84 height 16
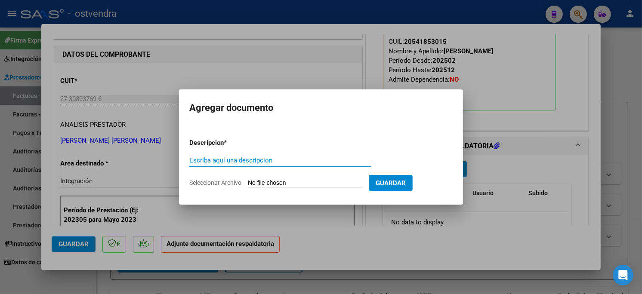
click at [298, 186] on input "Seleccionar Archivo" at bounding box center [305, 183] width 114 height 8
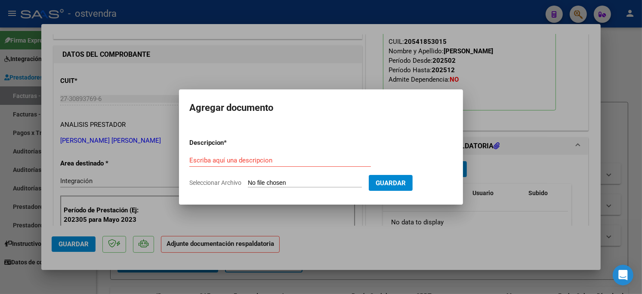
type input "C:\fakepath\ASISTENCIA C-2-294.pdf"
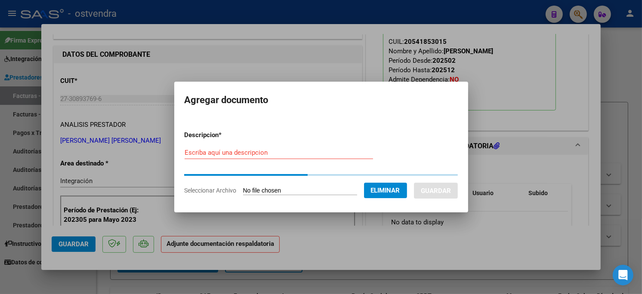
click at [247, 151] on input "Escriba aquí una descripcion" at bounding box center [279, 153] width 188 height 8
type input "PLANILLA DE ASISTENCIA"
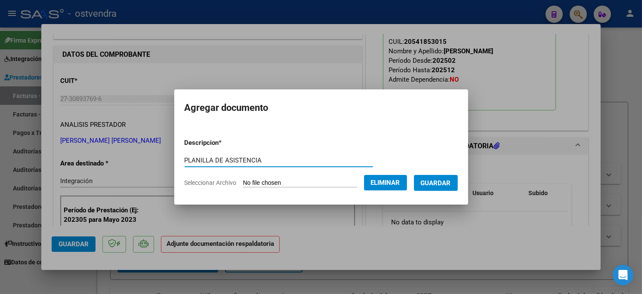
click at [440, 181] on span "Guardar" at bounding box center [436, 183] width 30 height 8
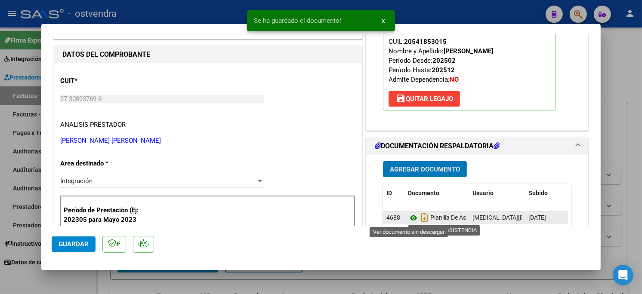
click at [408, 218] on icon at bounding box center [413, 218] width 11 height 10
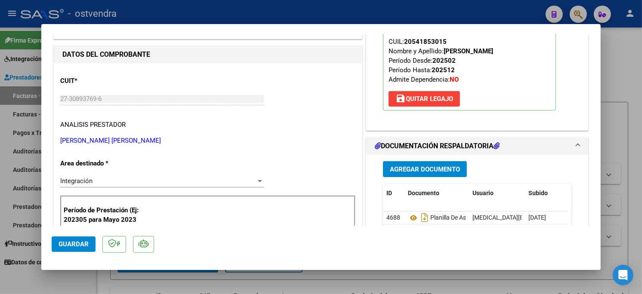
click at [88, 241] on span "Guardar" at bounding box center [74, 245] width 30 height 8
click at [168, 16] on div at bounding box center [321, 147] width 642 height 294
type input "$ 0,00"
